Goal: Find specific page/section: Find specific page/section

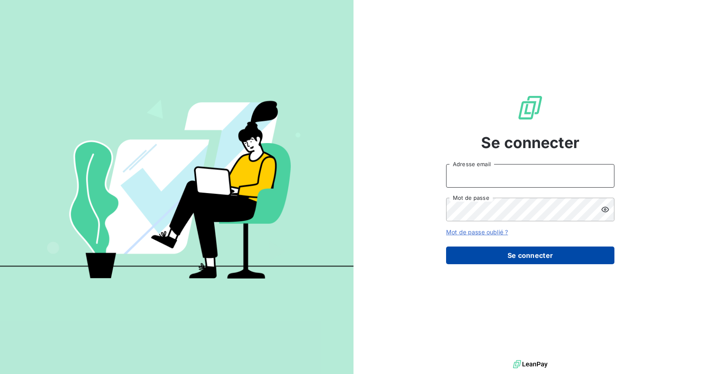
type input "[EMAIL_ADDRESS][DOMAIN_NAME]"
click at [542, 252] on button "Se connecter" at bounding box center [530, 256] width 168 height 18
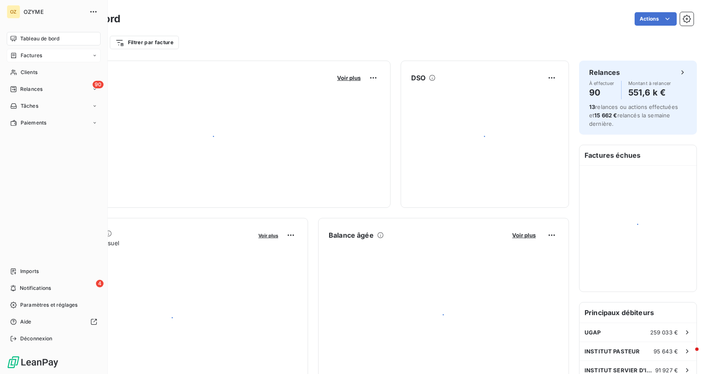
click at [42, 54] on div "Factures" at bounding box center [54, 55] width 94 height 13
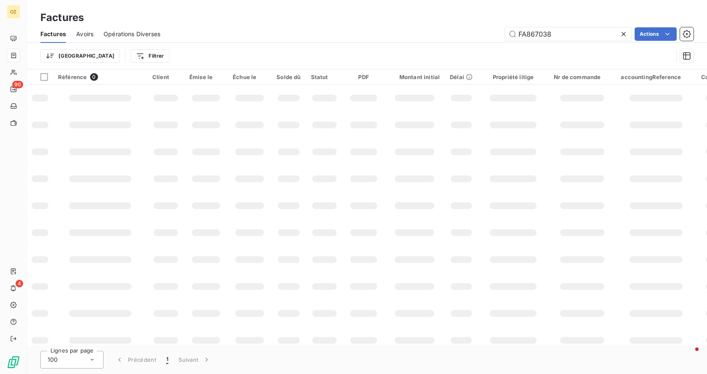
drag, startPoint x: 531, startPoint y: 38, endPoint x: 366, endPoint y: 21, distance: 165.4
click at [366, 21] on div "Factures Factures Avoirs Opérations Diverses FA867038 Actions Trier Filtrer" at bounding box center [367, 34] width 680 height 69
type input "FA870512"
click at [579, 36] on input "FA870512" at bounding box center [568, 33] width 126 height 13
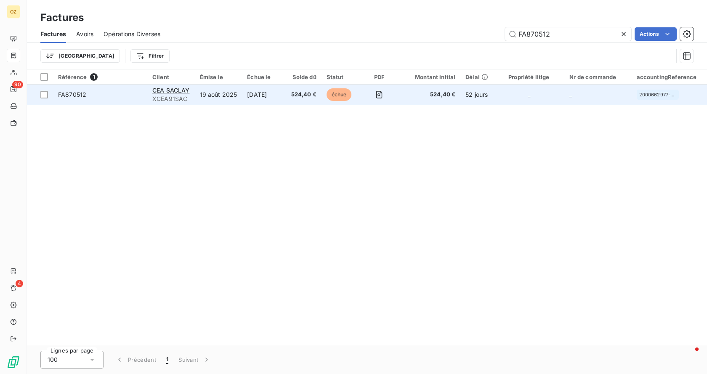
click at [111, 95] on span "FA870512" at bounding box center [100, 94] width 84 height 8
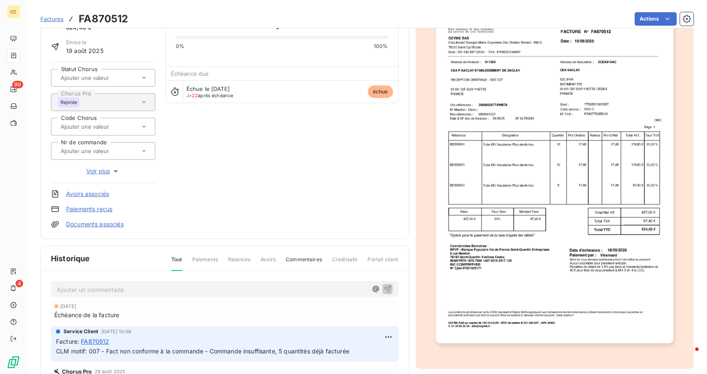
scroll to position [132, 0]
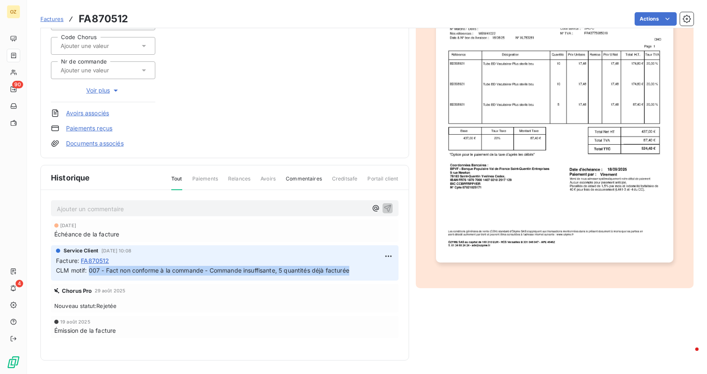
drag, startPoint x: 358, startPoint y: 270, endPoint x: 89, endPoint y: 272, distance: 268.5
click at [89, 272] on p "CLM motif: 007 - Fact non conforme à la commande - Commande insuffisante, 5 qua…" at bounding box center [224, 271] width 337 height 10
copy span "007 - Fact non conforme à la commande - Commande insuffisante, 5 quantités déjà…"
click at [160, 214] on div "Ajouter un commentaire ﻿" at bounding box center [225, 208] width 348 height 16
click at [159, 211] on p "Ajouter un commentaire ﻿" at bounding box center [212, 209] width 311 height 11
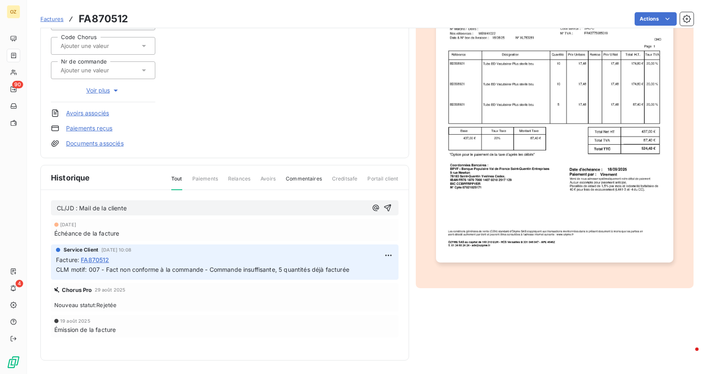
click at [133, 210] on p "CL/JD : Mail de la cliente" at bounding box center [212, 209] width 311 height 10
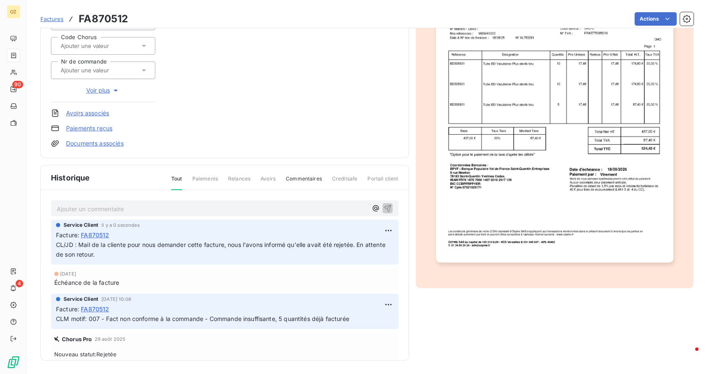
click at [135, 212] on p "Ajouter un commentaire ﻿" at bounding box center [212, 209] width 311 height 11
click at [382, 227] on html "OZ 90 4 Factures FA870512 Actions CEA SACLAY XCEA91SAC Montant initial 524,40 €…" at bounding box center [353, 187] width 707 height 374
click at [358, 248] on div "Editer" at bounding box center [358, 248] width 47 height 13
